Goal: Ask a question

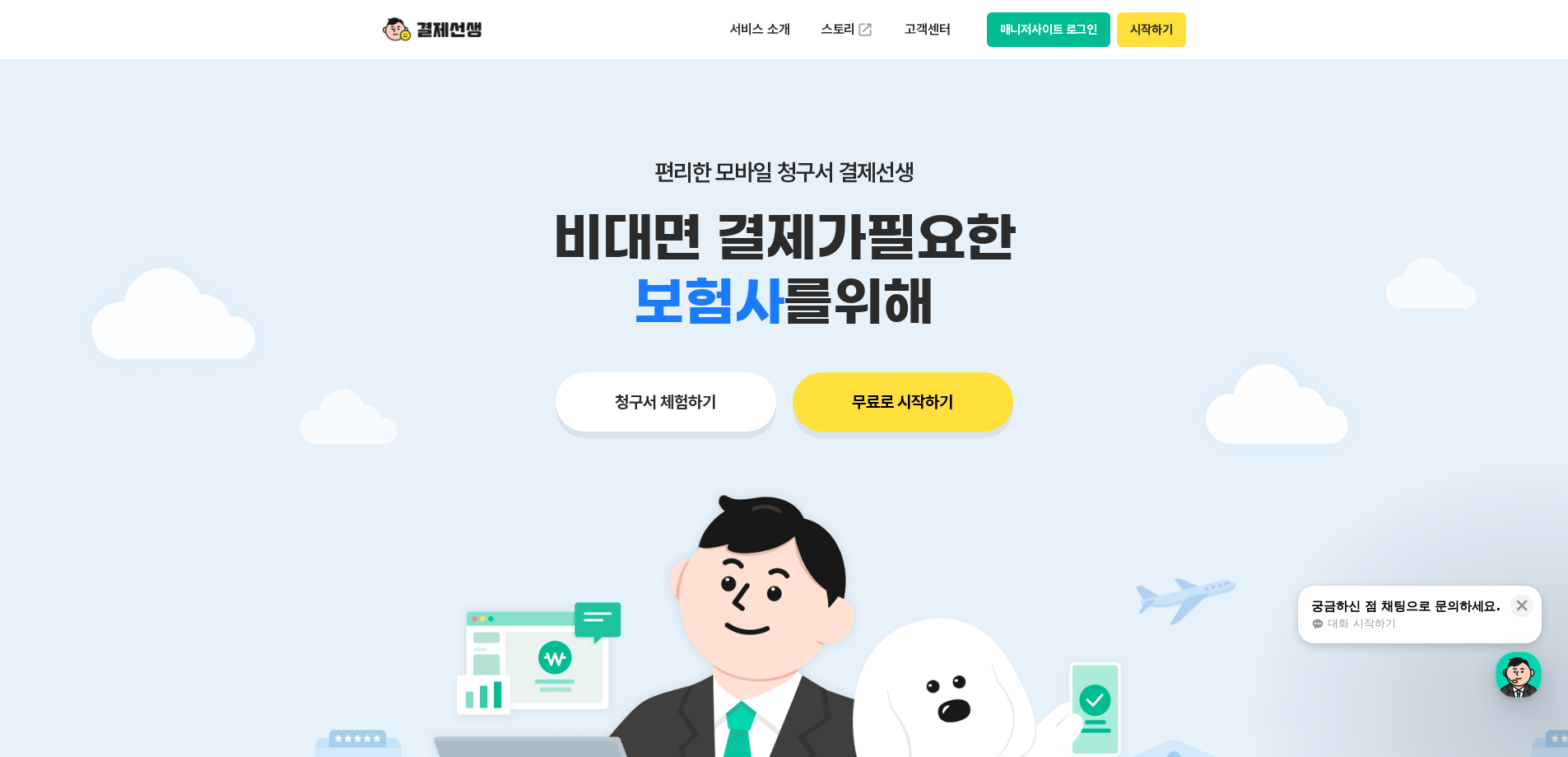
click at [1058, 31] on button "매니저사이트 로그인" at bounding box center [1049, 29] width 124 height 35
click at [1049, 30] on button "매니저사이트 로그인" at bounding box center [1049, 29] width 124 height 35
click at [1048, 32] on button "매니저사이트 로그인" at bounding box center [1049, 29] width 124 height 35
click at [1041, 36] on button "매니저사이트 로그인" at bounding box center [1049, 29] width 124 height 35
click at [1032, 37] on button "매니저사이트 로그인" at bounding box center [1049, 29] width 124 height 35
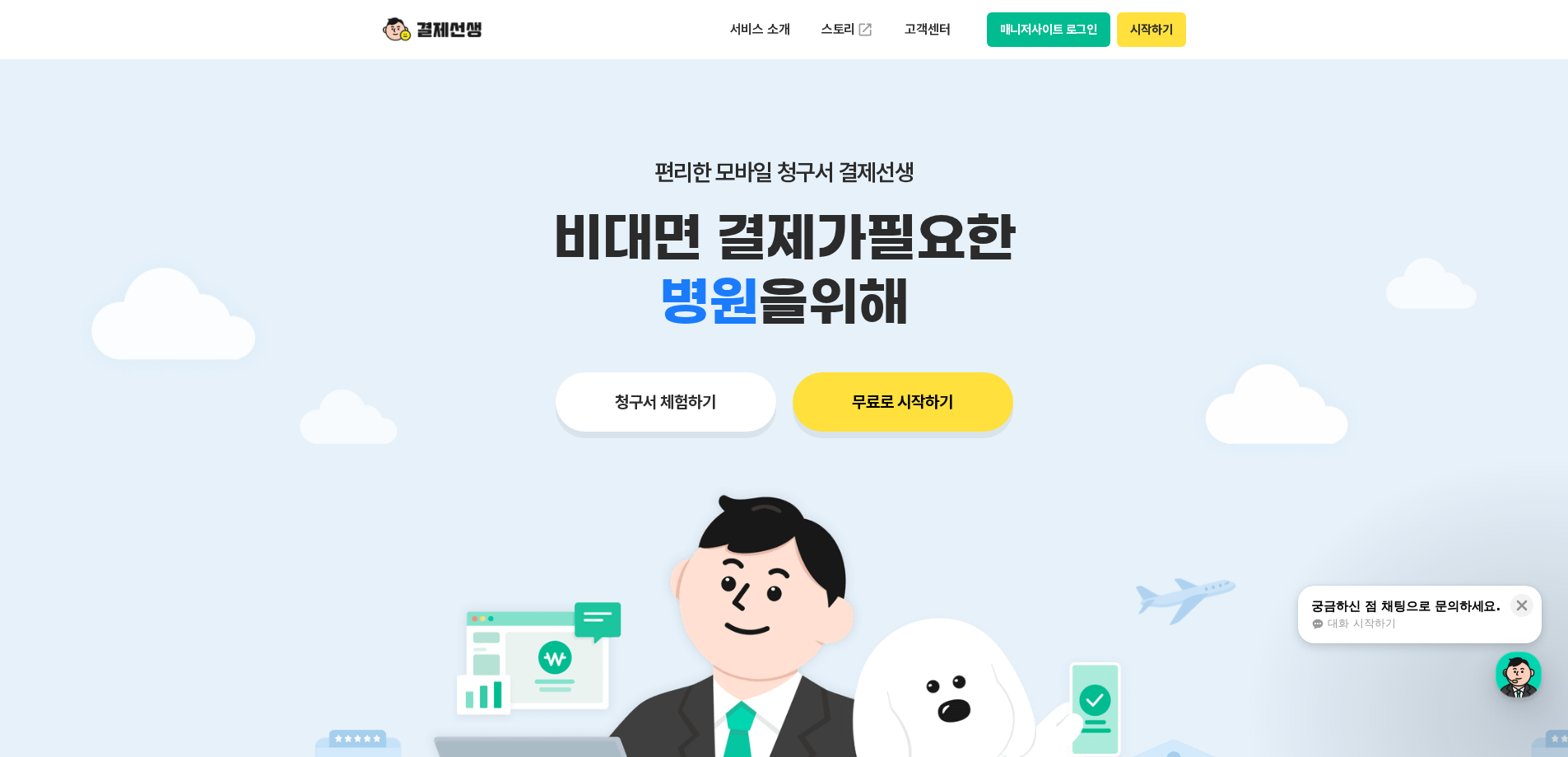
click at [1038, 24] on button "매니저사이트 로그인" at bounding box center [1049, 29] width 124 height 35
click at [1146, 30] on button "시작하기" at bounding box center [1151, 29] width 69 height 35
click at [1040, 21] on button "매니저사이트 로그인" at bounding box center [1049, 29] width 124 height 35
click at [1384, 624] on span "대화 시작하기" at bounding box center [1361, 623] width 68 height 15
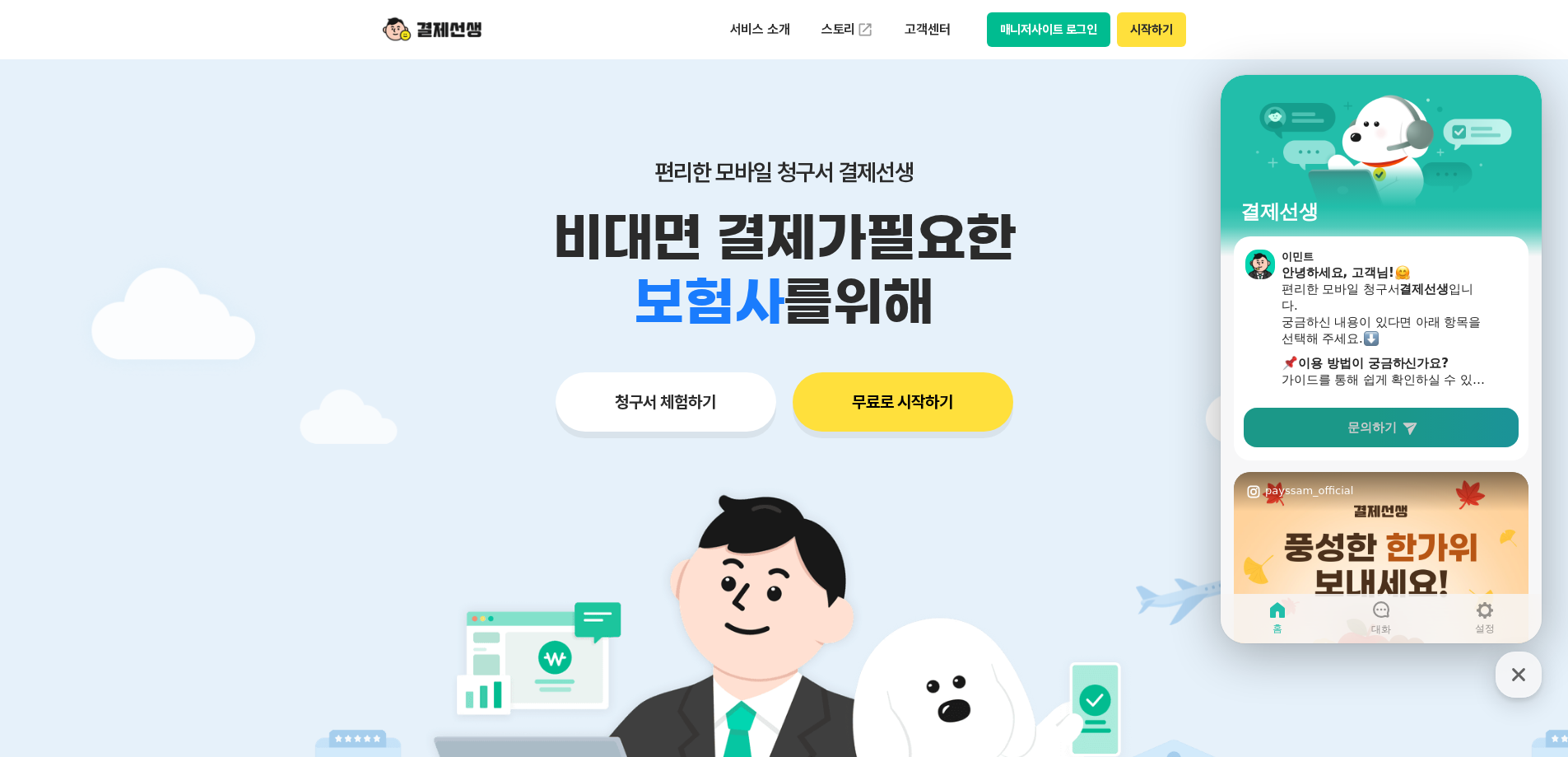
click at [1388, 431] on span "문의하기" at bounding box center [1372, 428] width 50 height 17
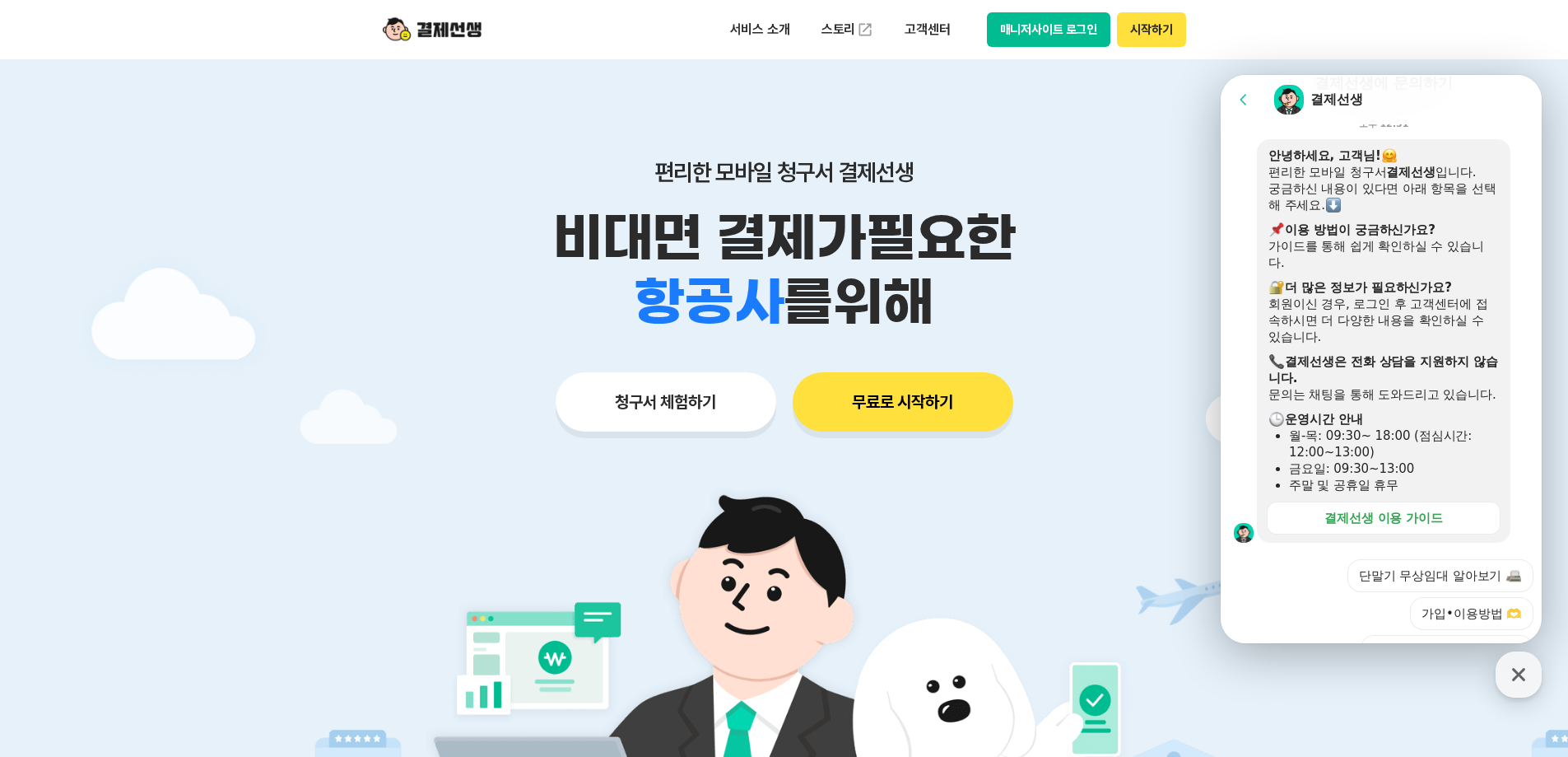
scroll to position [247, 0]
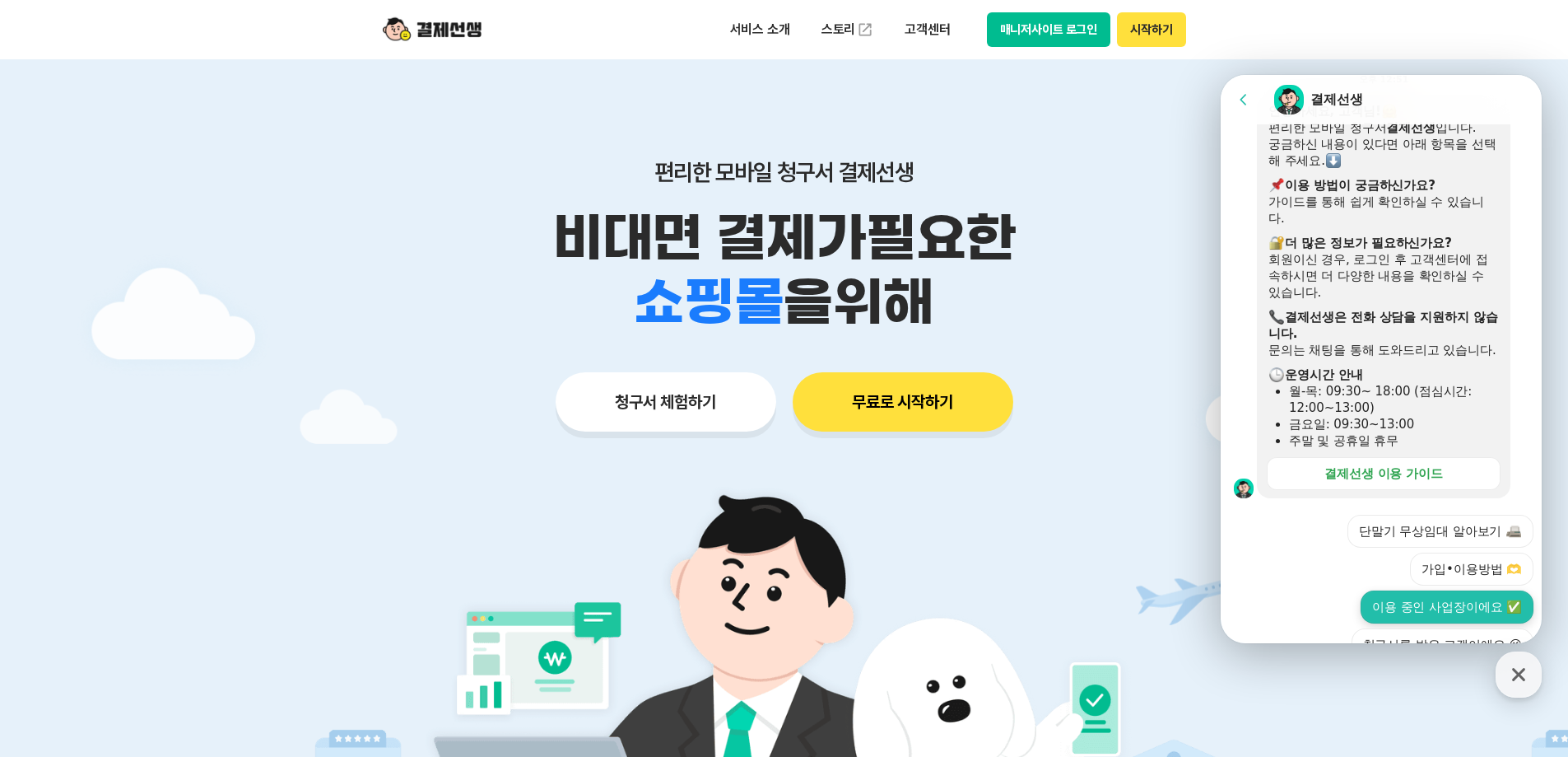
click at [1435, 620] on button "이용 중인 사업장이에요 ✅" at bounding box center [1447, 607] width 173 height 33
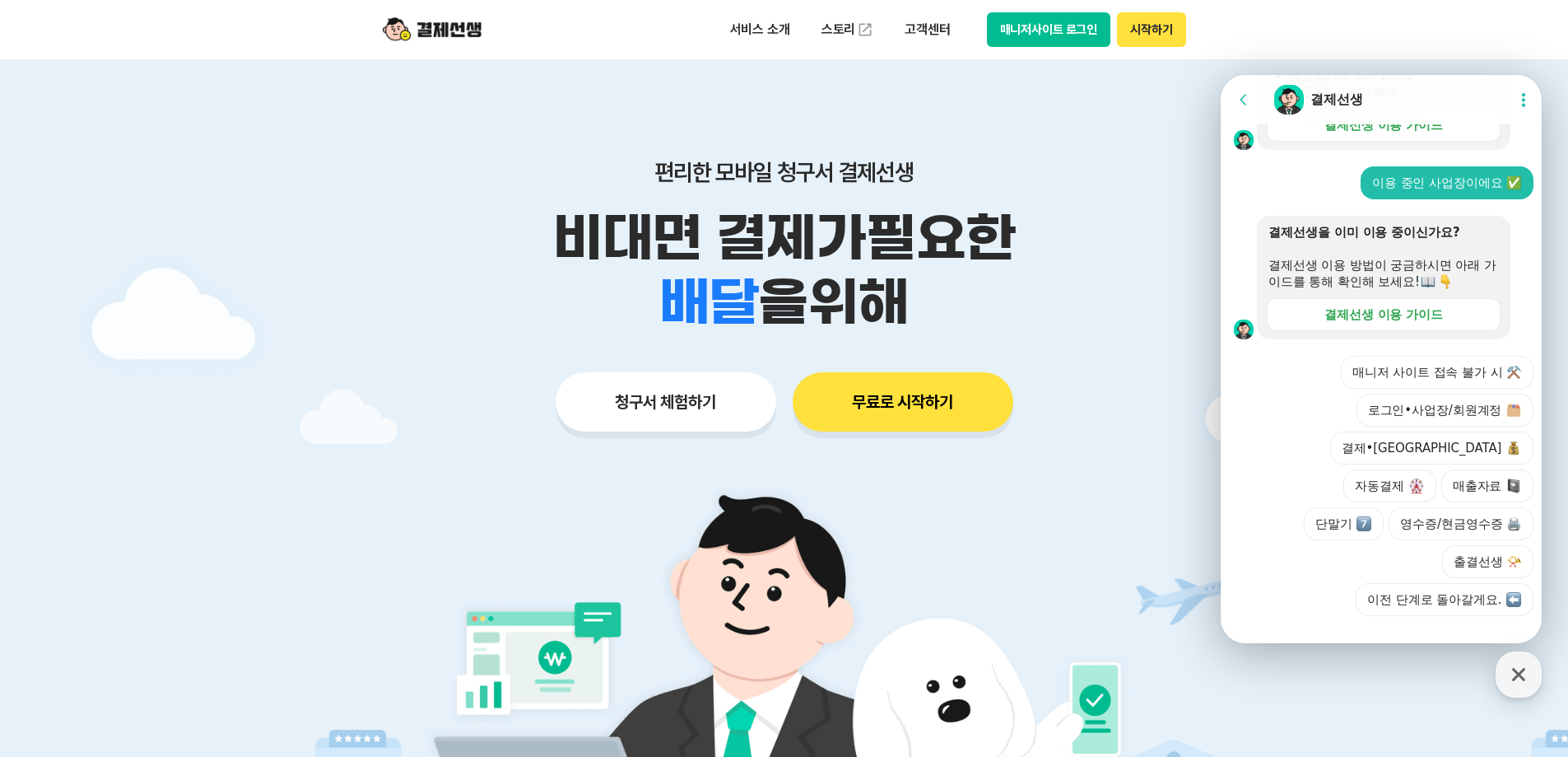
scroll to position [598, 0]
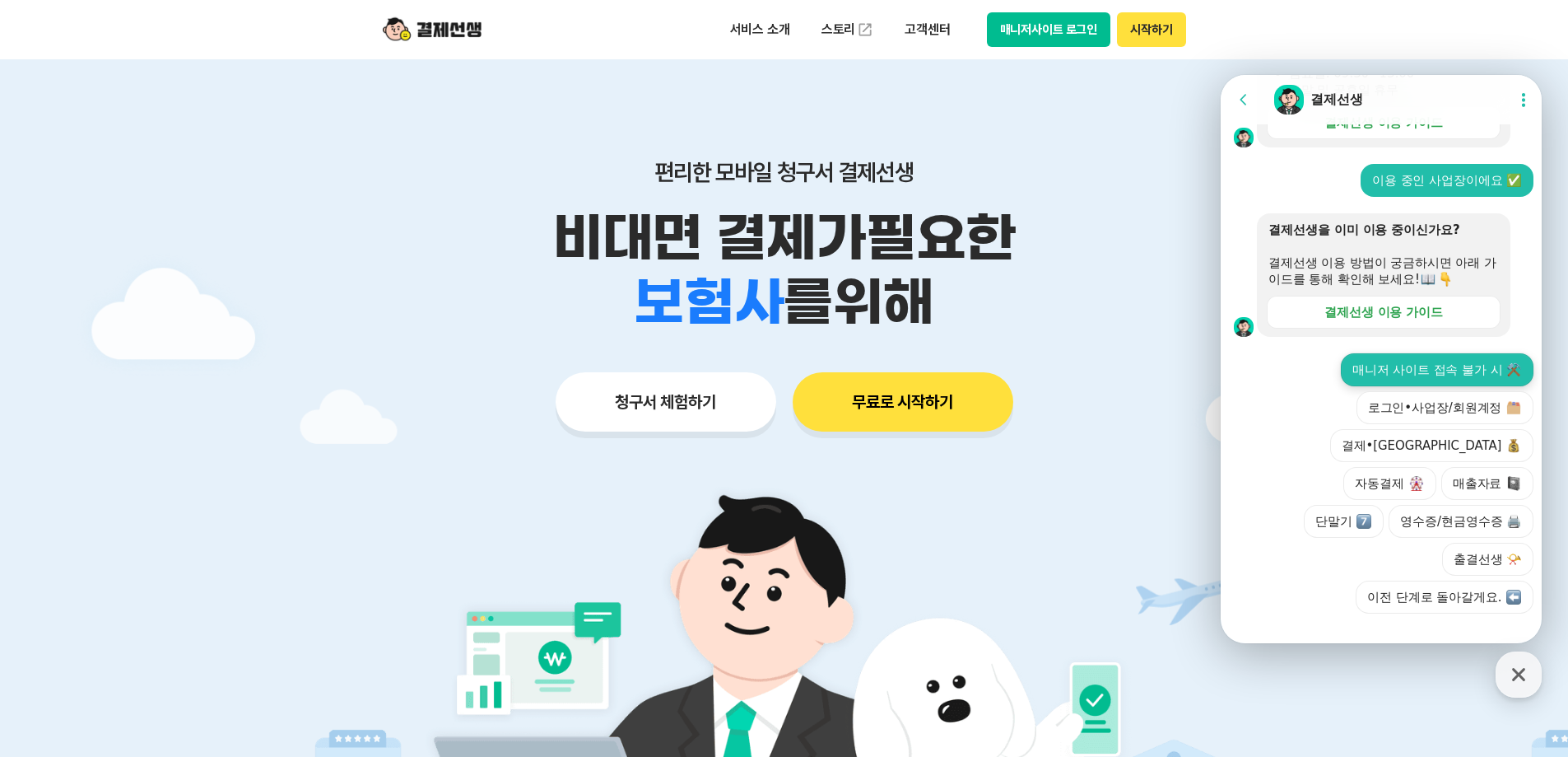
click at [1444, 386] on button "매니저 사이트 접속 불가 시 ⚒️" at bounding box center [1436, 370] width 193 height 33
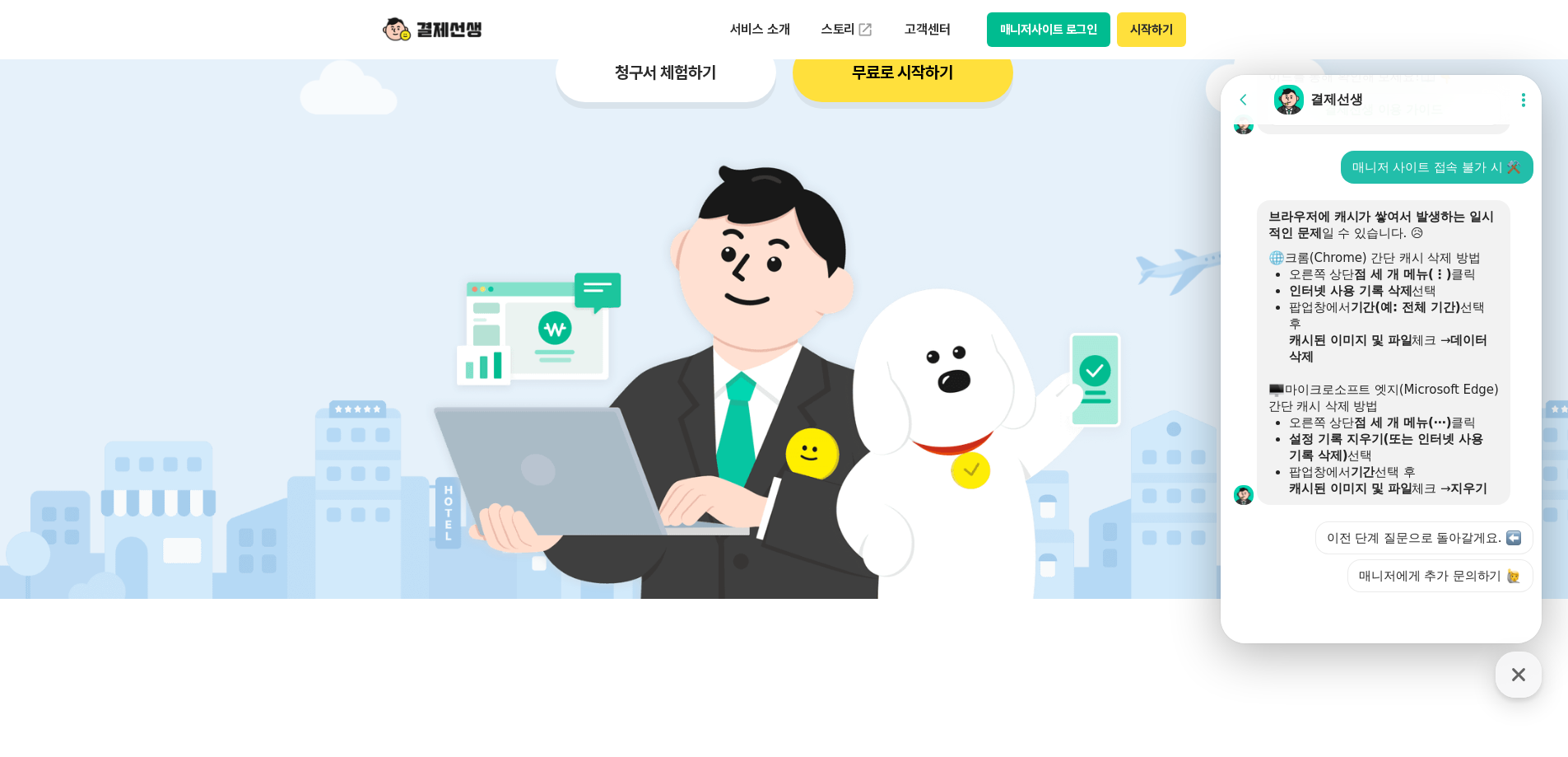
scroll to position [833, 0]
click at [1080, 28] on button "매니저사이트 로그인" at bounding box center [1049, 29] width 124 height 35
